Goal: Use online tool/utility: Utilize a website feature to perform a specific function

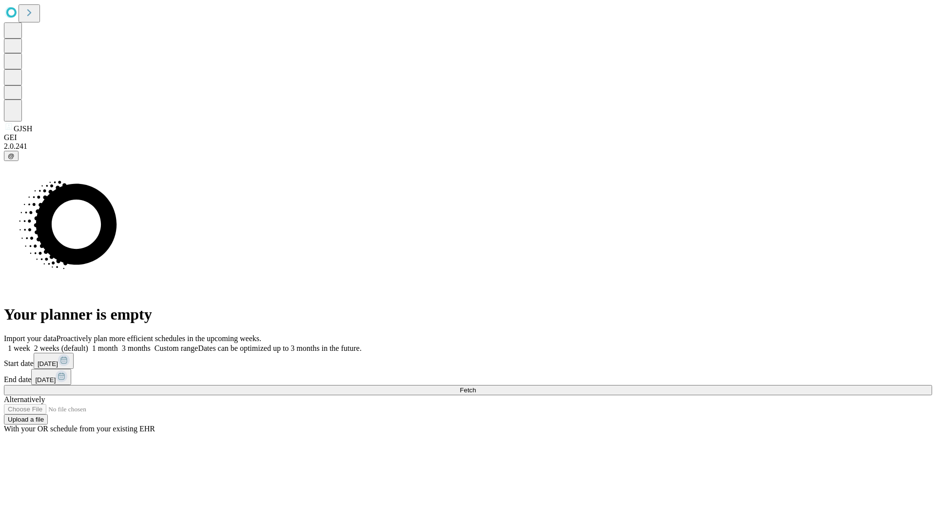
click at [476, 386] on span "Fetch" at bounding box center [468, 389] width 16 height 7
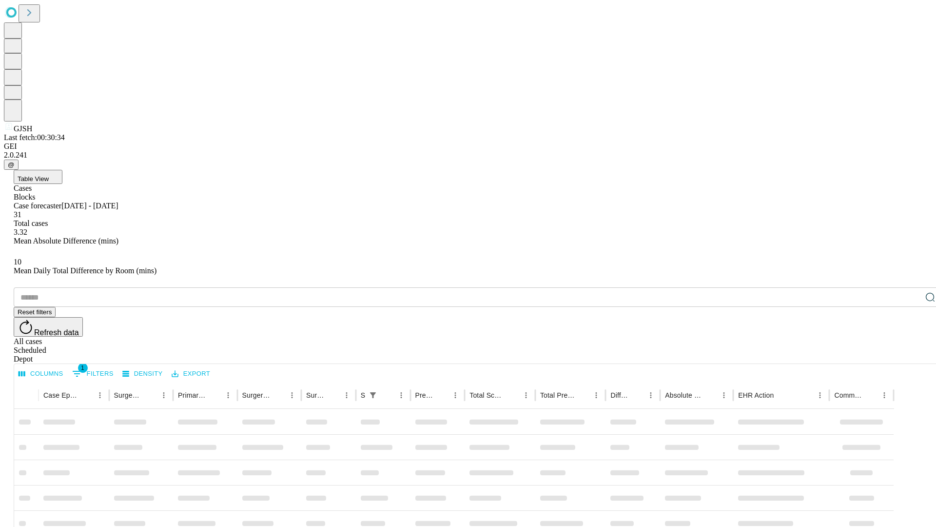
click at [49, 175] on span "Table View" at bounding box center [33, 178] width 31 height 7
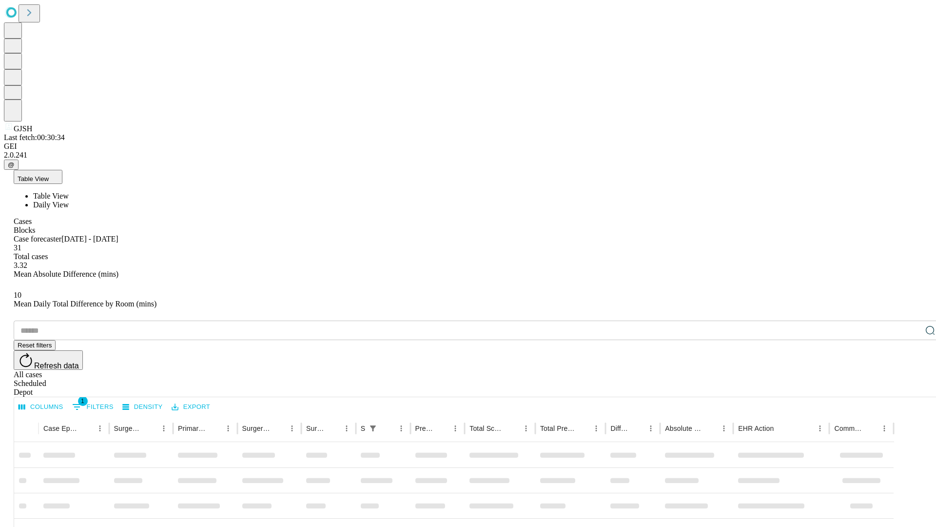
click at [69, 200] on span "Daily View" at bounding box center [51, 204] width 36 height 8
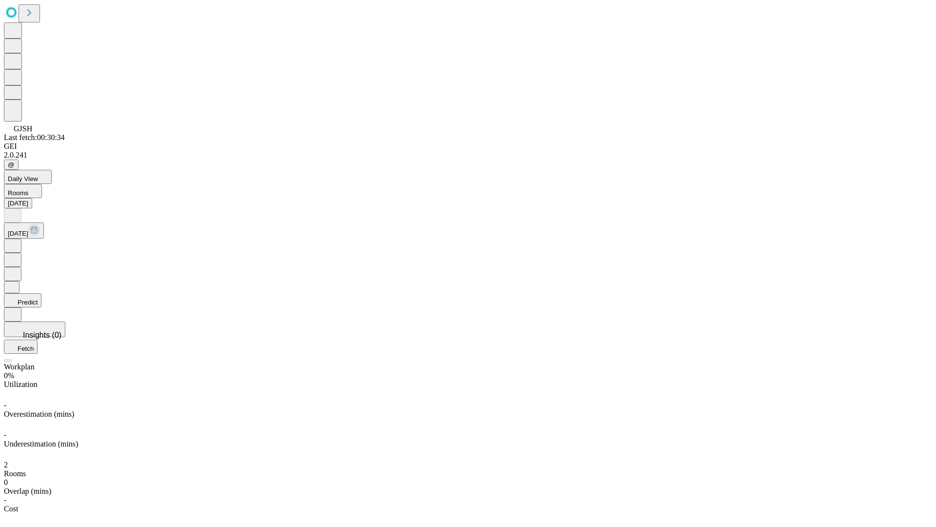
click at [41, 293] on button "Predict" at bounding box center [23, 300] width 38 height 14
